Goal: Task Accomplishment & Management: Use online tool/utility

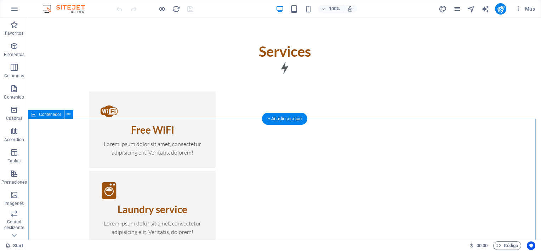
scroll to position [722, 0]
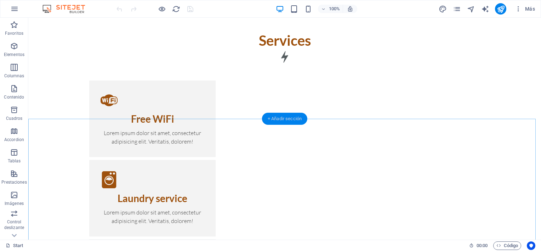
click at [277, 119] on div "+ Añadir sección" at bounding box center [284, 119] width 45 height 12
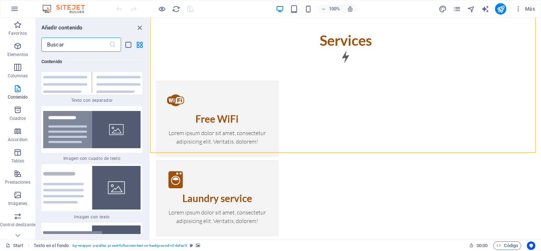
scroll to position [2572, 0]
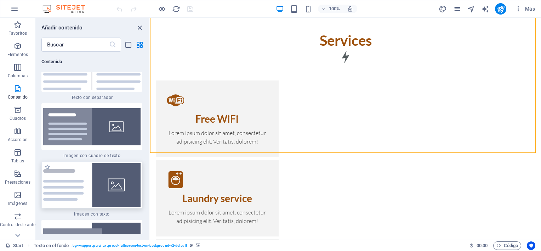
click at [103, 183] on img at bounding box center [91, 185] width 97 height 44
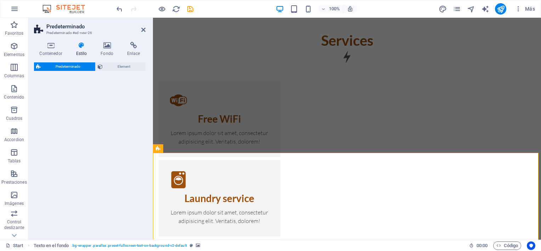
select select "rem"
select select "px"
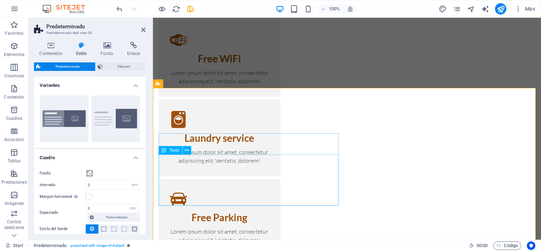
scroll to position [793, 0]
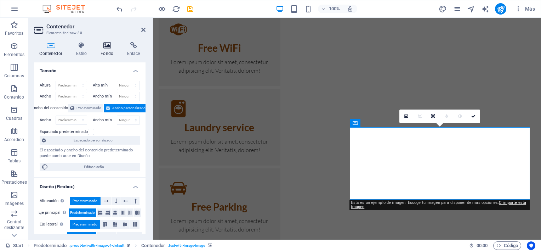
click at [107, 42] on icon at bounding box center [107, 45] width 24 height 7
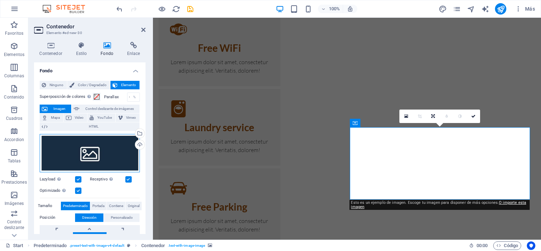
click at [98, 155] on div "Arrastra archivos aquí, haz clic para escoger archivos o selecciona archivos de…" at bounding box center [90, 153] width 100 height 38
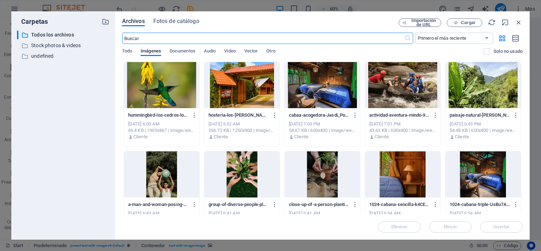
click at [235, 92] on div at bounding box center [241, 85] width 75 height 46
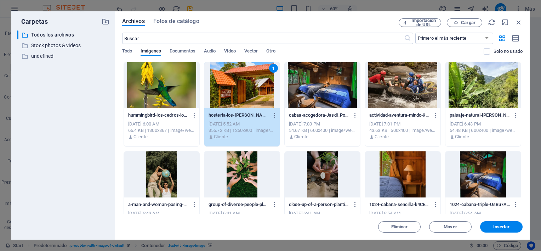
click at [235, 92] on div "1" at bounding box center [241, 85] width 75 height 46
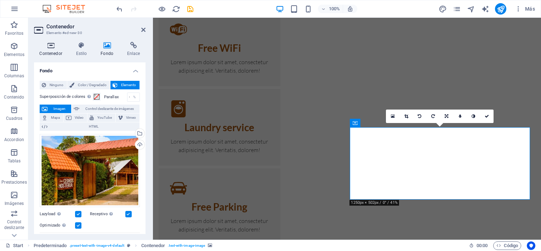
click at [48, 48] on icon at bounding box center [51, 45] width 34 height 7
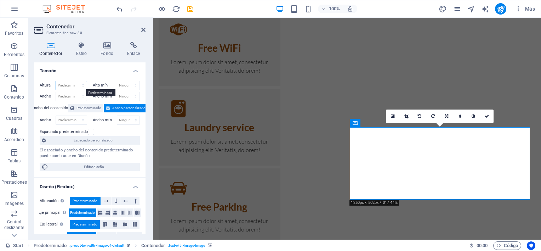
click at [81, 84] on select "Predeterminado px rem % vh vw" at bounding box center [71, 85] width 31 height 8
select select "vh"
click at [76, 81] on select "Predeterminado px rem % vh vw" at bounding box center [71, 85] width 31 height 8
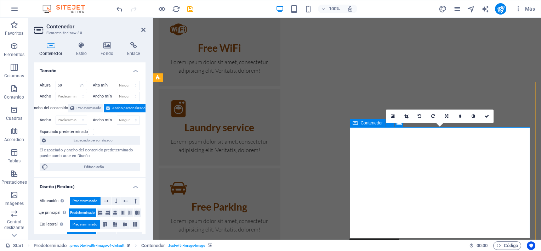
scroll to position [864, 0]
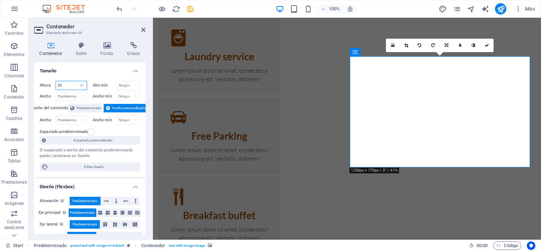
click at [69, 83] on input "50" at bounding box center [71, 85] width 31 height 8
type input "60"
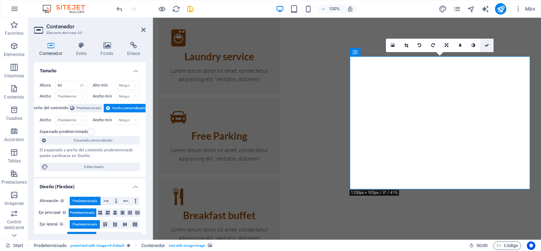
click at [487, 42] on link at bounding box center [486, 45] width 13 height 13
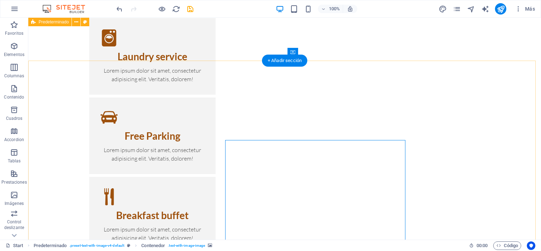
scroll to position [830, 0]
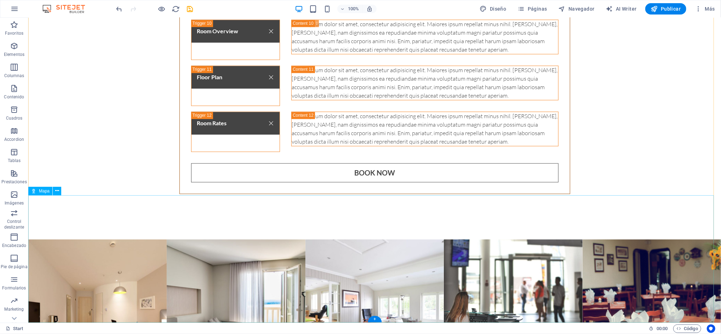
scroll to position [3480, 0]
